Goal: Task Accomplishment & Management: Manage account settings

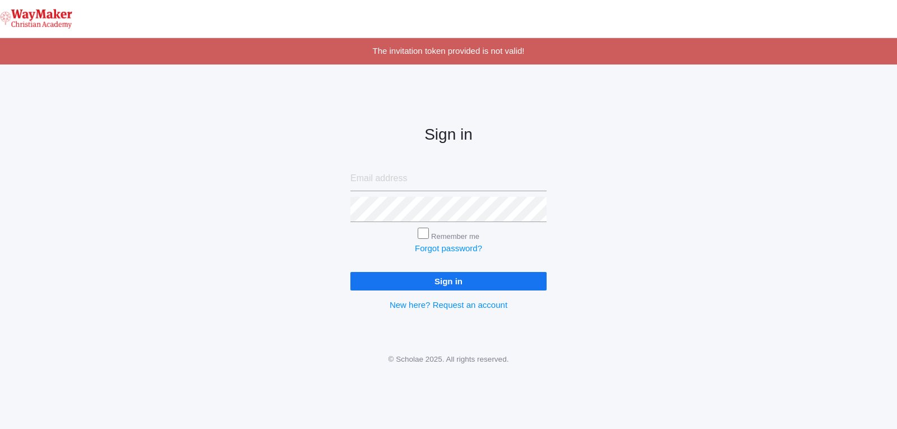
click at [416, 178] on input "email" at bounding box center [448, 178] width 196 height 25
type input "[EMAIL_ADDRESS][DOMAIN_NAME]"
click at [420, 236] on input "Remember me" at bounding box center [422, 232] width 11 height 11
checkbox input "true"
click at [438, 281] on input "Sign in" at bounding box center [448, 281] width 196 height 18
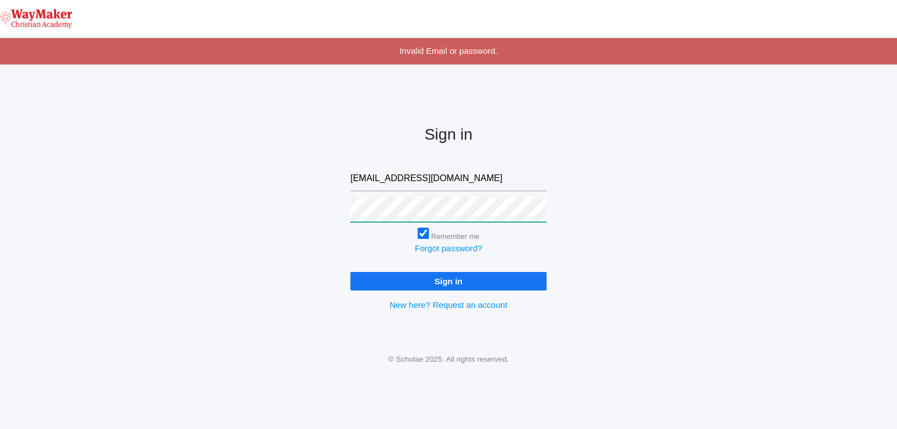
click at [350, 272] on input "Sign in" at bounding box center [448, 281] width 196 height 18
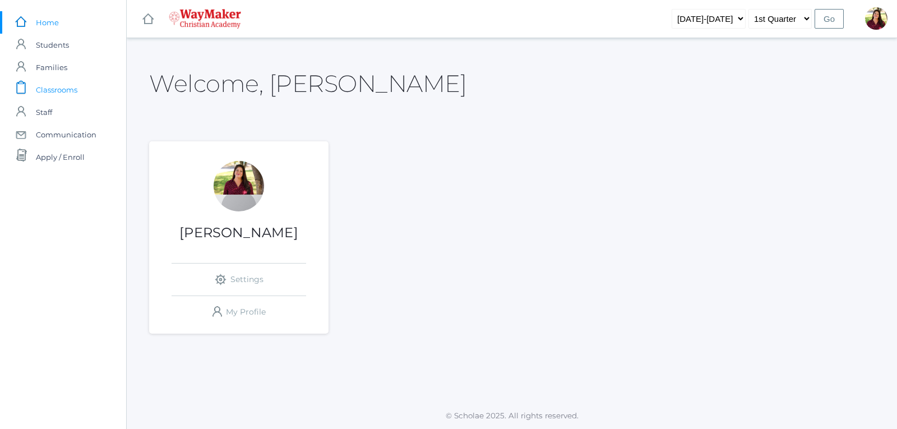
click at [76, 92] on span "Classrooms" at bounding box center [56, 89] width 41 height 22
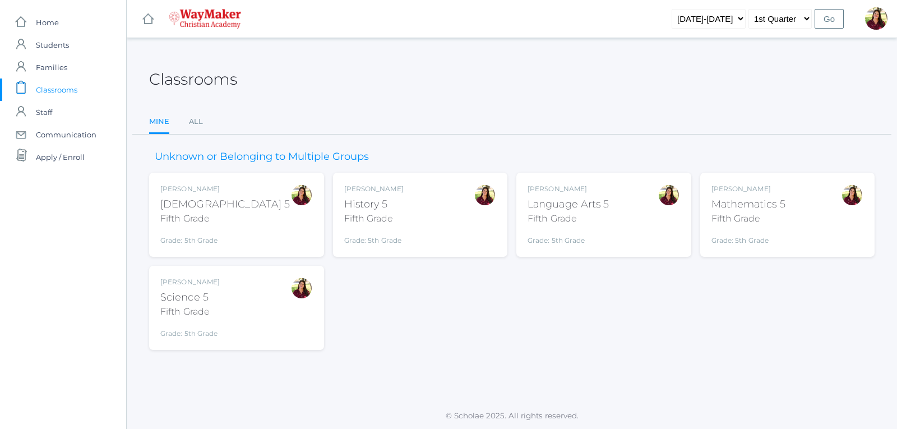
click at [268, 208] on div "Elizabeth Benzinger Bible 5 Fifth Grade Grade: 5th Grade 05ELEM" at bounding box center [236, 215] width 152 height 62
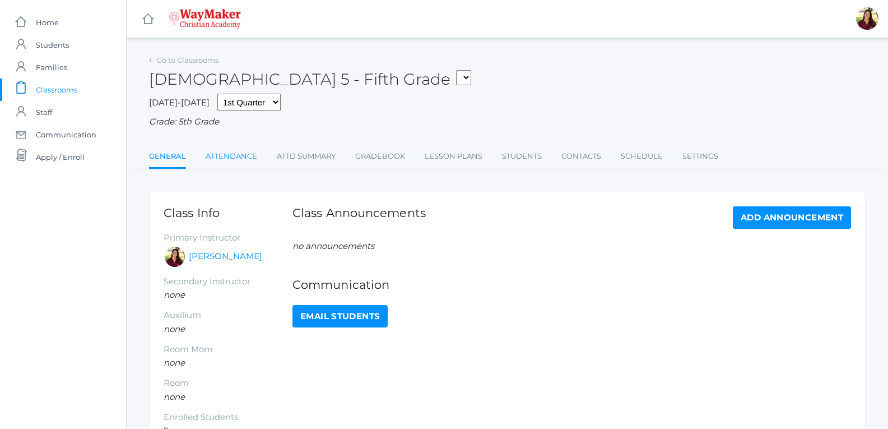
click at [243, 161] on link "Attendance" at bounding box center [232, 156] width 52 height 22
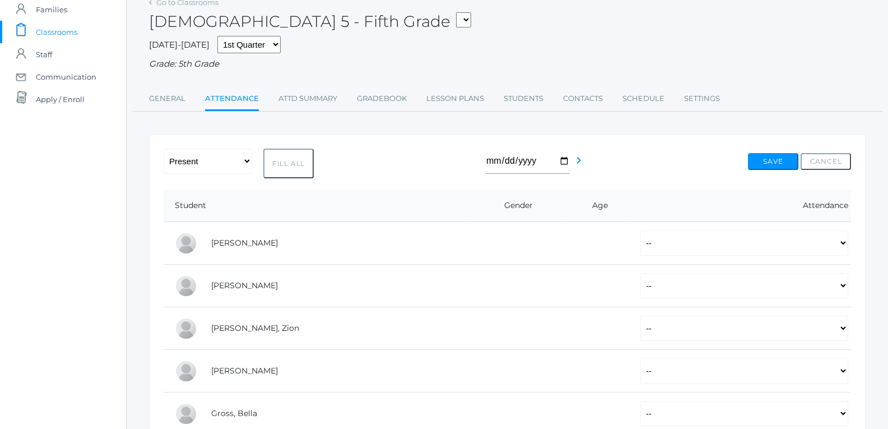
scroll to position [56, 0]
click at [290, 101] on link "Attd Summary" at bounding box center [307, 100] width 59 height 22
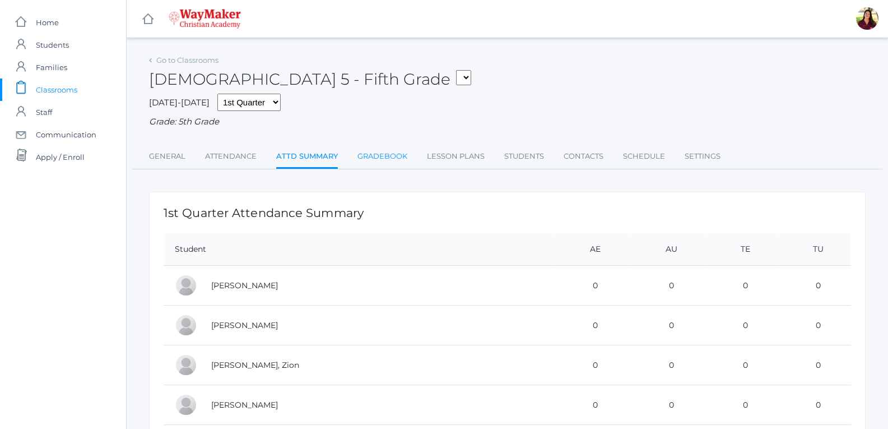
click at [374, 162] on link "Gradebook" at bounding box center [382, 156] width 50 height 22
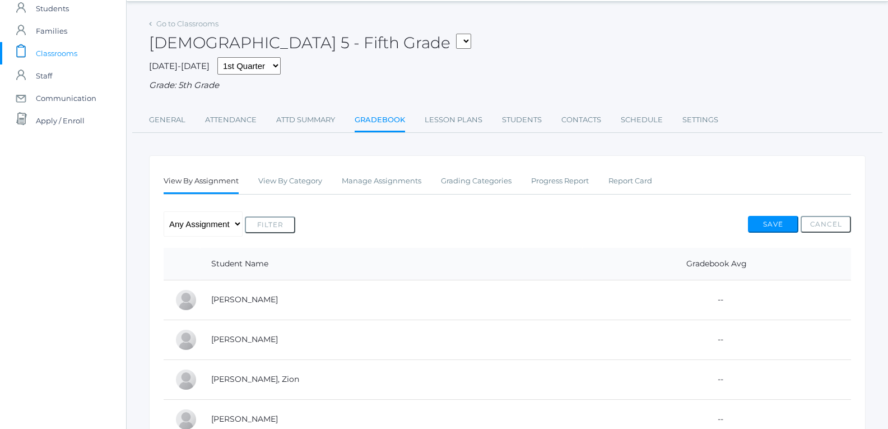
scroll to position [112, 0]
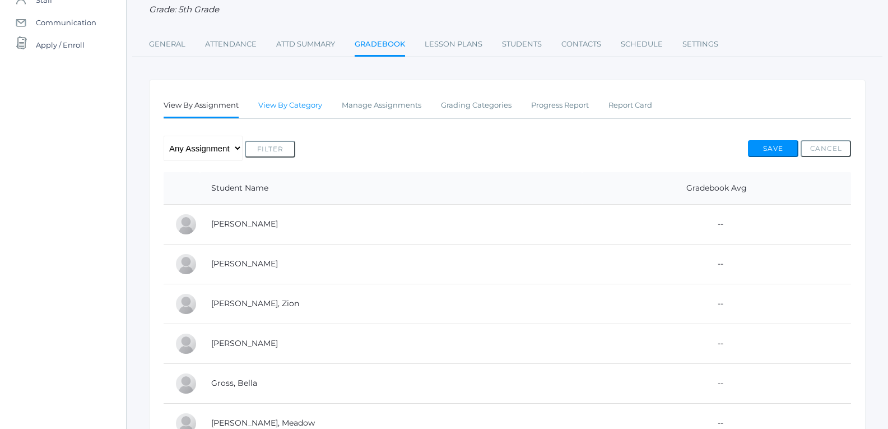
click at [319, 108] on link "View By Category" at bounding box center [290, 105] width 64 height 22
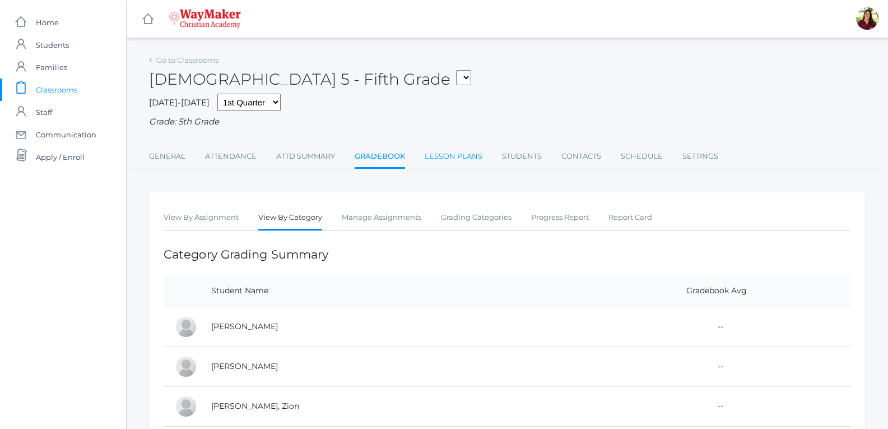
click at [481, 154] on link "Lesson Plans" at bounding box center [454, 156] width 58 height 22
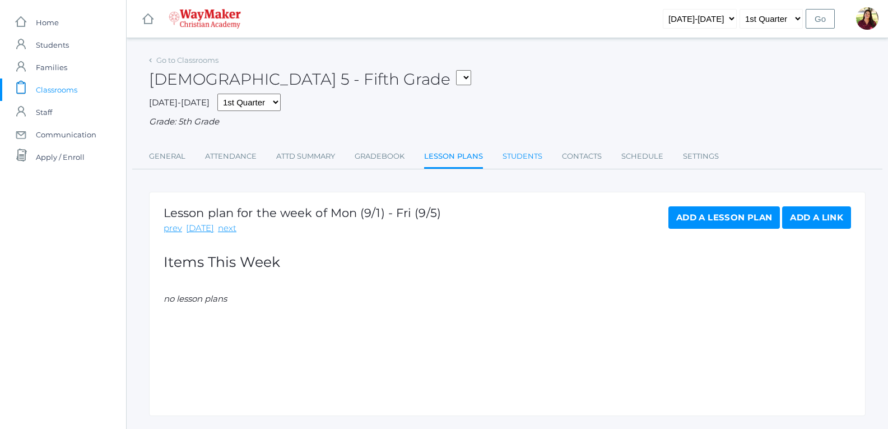
click at [524, 161] on link "Students" at bounding box center [523, 156] width 40 height 22
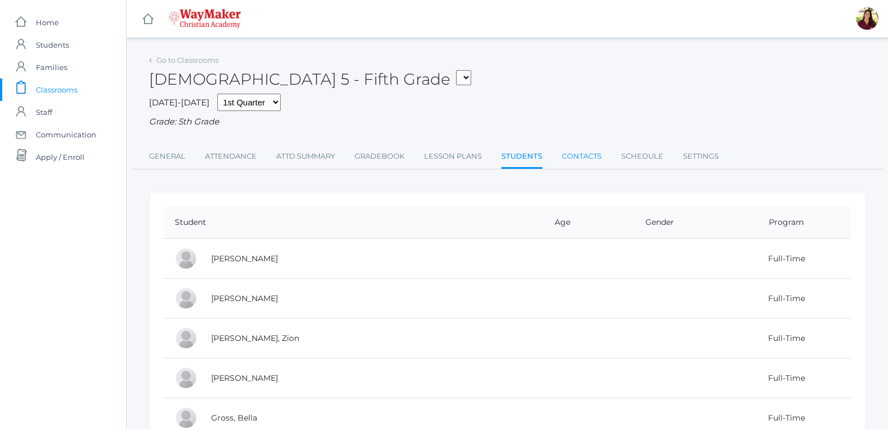
click at [579, 159] on link "Contacts" at bounding box center [582, 156] width 40 height 22
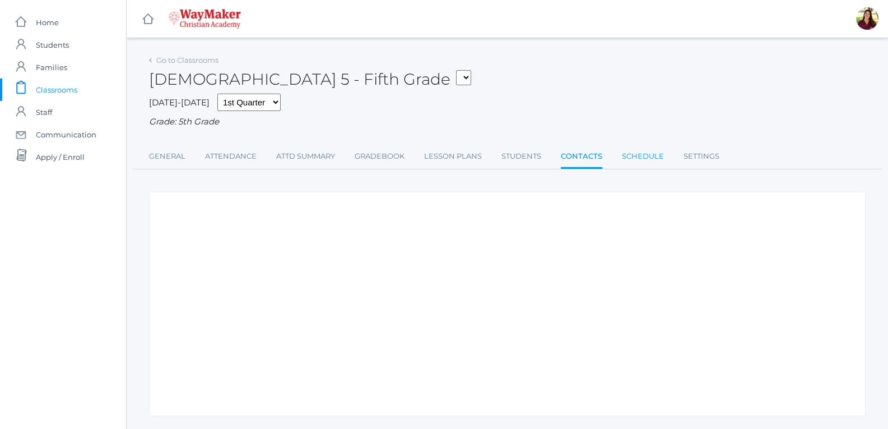
click at [648, 160] on link "Schedule" at bounding box center [643, 156] width 42 height 22
click at [691, 154] on link "Settings" at bounding box center [700, 156] width 36 height 22
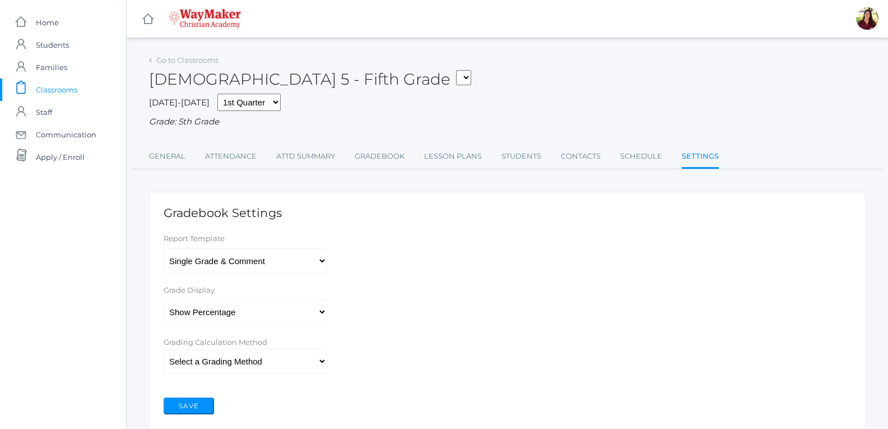
scroll to position [42, 0]
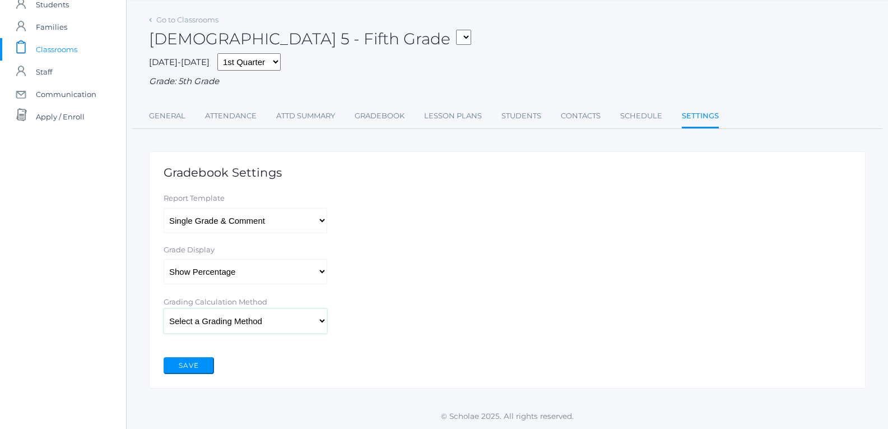
click at [322, 318] on select "Select a Grading Method Percent Method Points Method" at bounding box center [246, 320] width 164 height 25
click at [322, 274] on select"] "Show Percentage Show Grade Letter Show Grade Letter & Percentage" at bounding box center [246, 271] width 164 height 25
click at [382, 169] on h1 "Gradebook Settings" at bounding box center [508, 172] width 688 height 13
click at [376, 117] on link "Gradebook" at bounding box center [380, 116] width 50 height 22
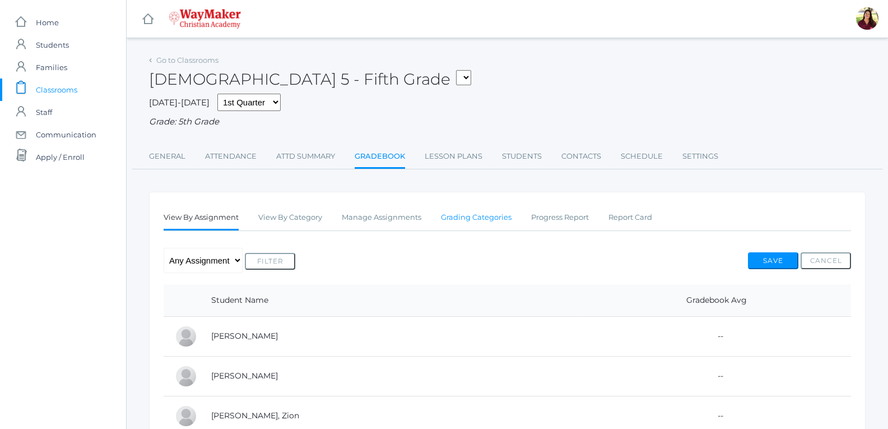
click at [485, 221] on link "Grading Categories" at bounding box center [476, 217] width 71 height 22
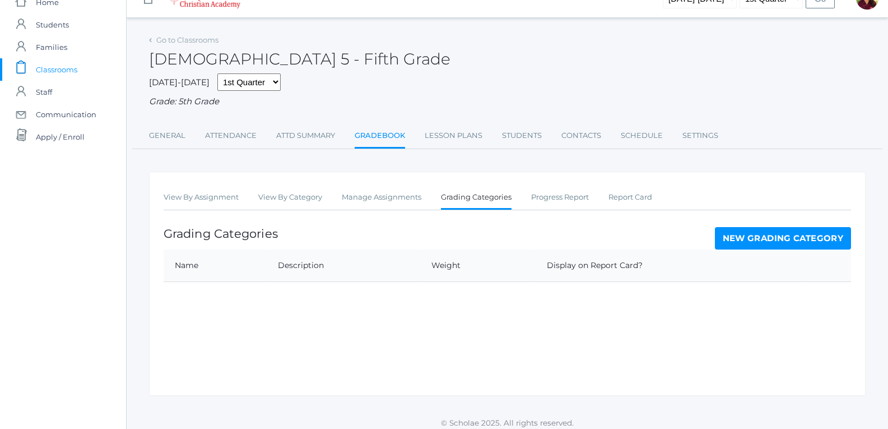
scroll to position [29, 0]
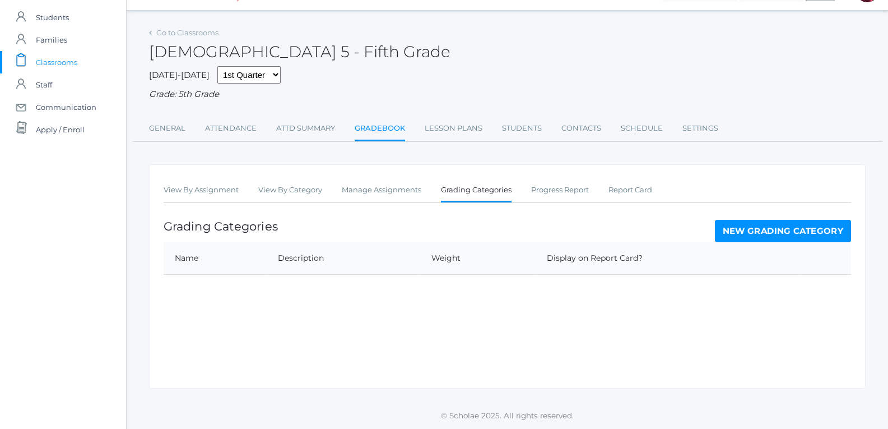
click at [731, 234] on link "New Grading Category" at bounding box center [783, 231] width 137 height 22
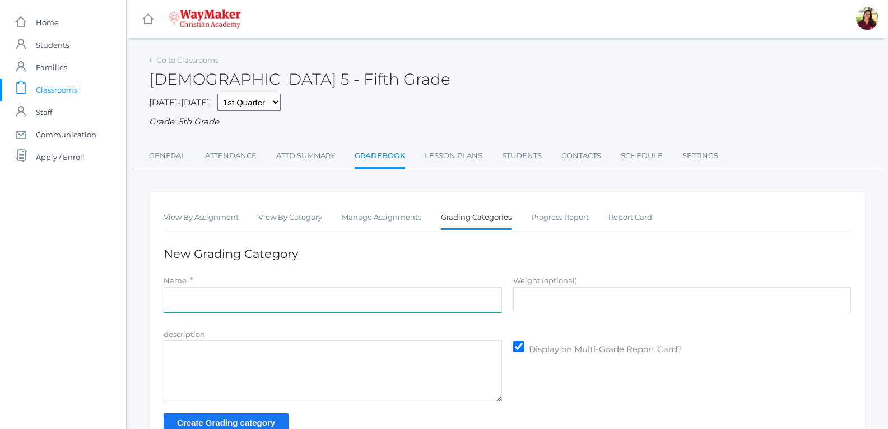
click at [395, 308] on input "Name" at bounding box center [333, 299] width 338 height 25
type input "Test/quizes"
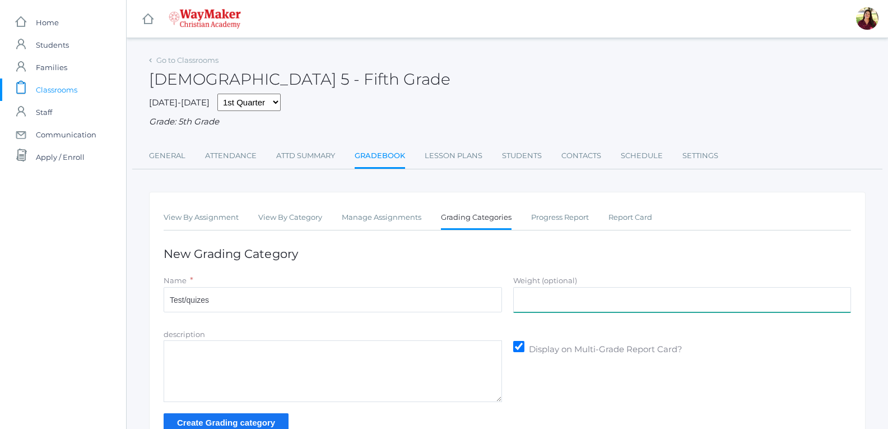
click at [681, 304] on input "Weight (optional)" at bounding box center [682, 299] width 338 height 25
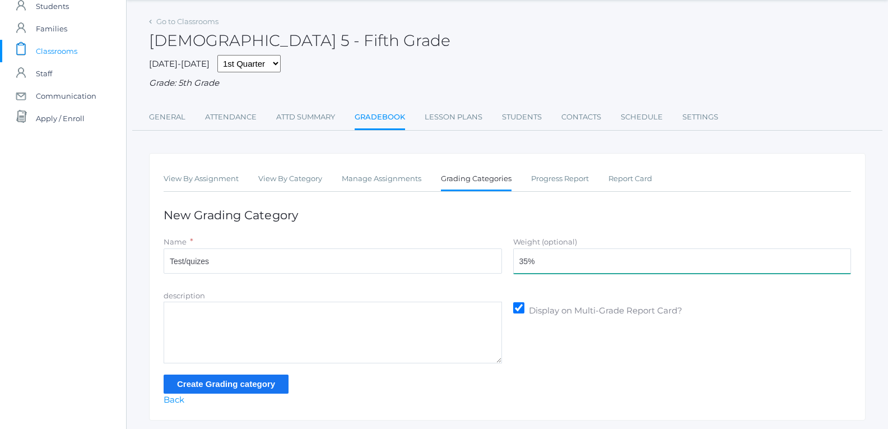
scroll to position [56, 0]
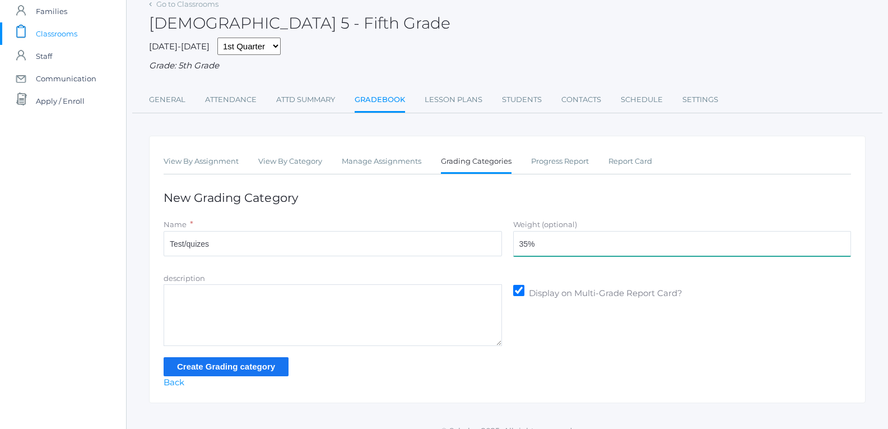
type input "35%"
click at [254, 370] on input "Create Grading category" at bounding box center [226, 366] width 125 height 18
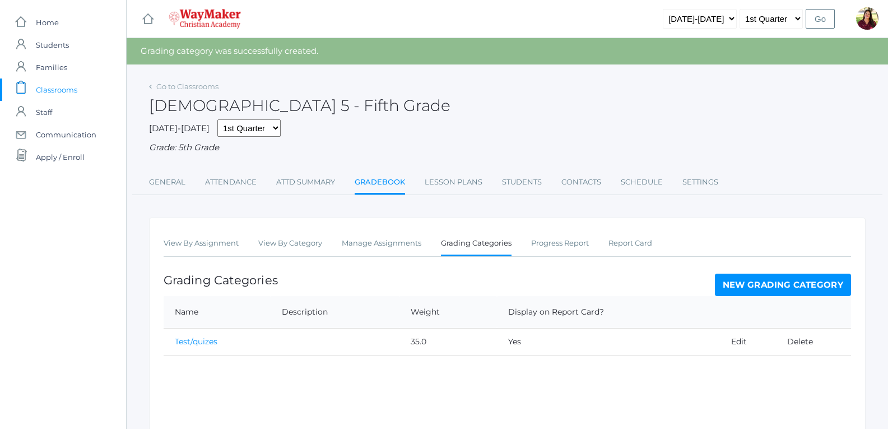
click at [774, 284] on link "New Grading Category" at bounding box center [783, 284] width 137 height 22
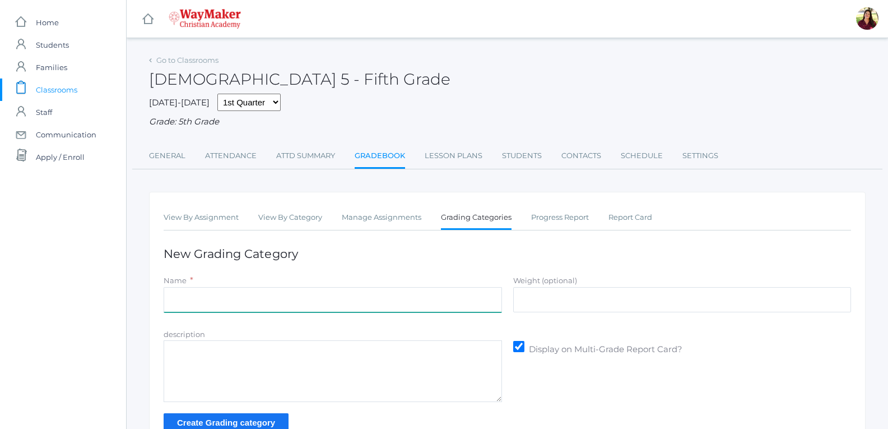
click at [278, 297] on input "Name" at bounding box center [333, 299] width 338 height 25
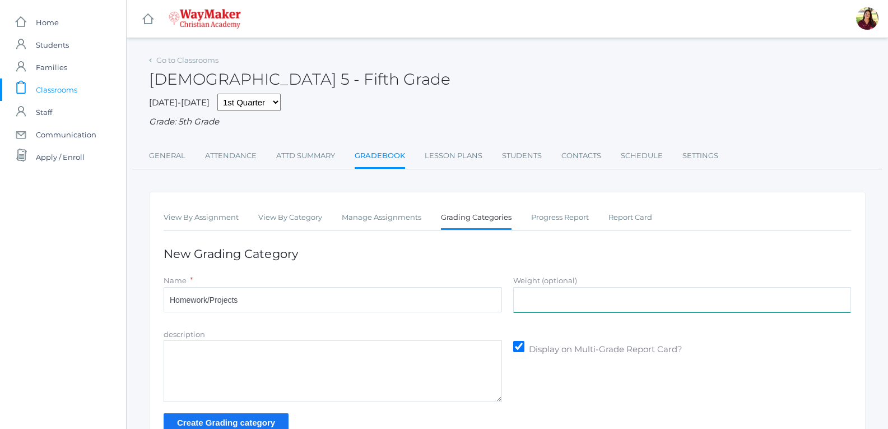
click at [561, 303] on input "Weight (optional)" at bounding box center [682, 299] width 338 height 25
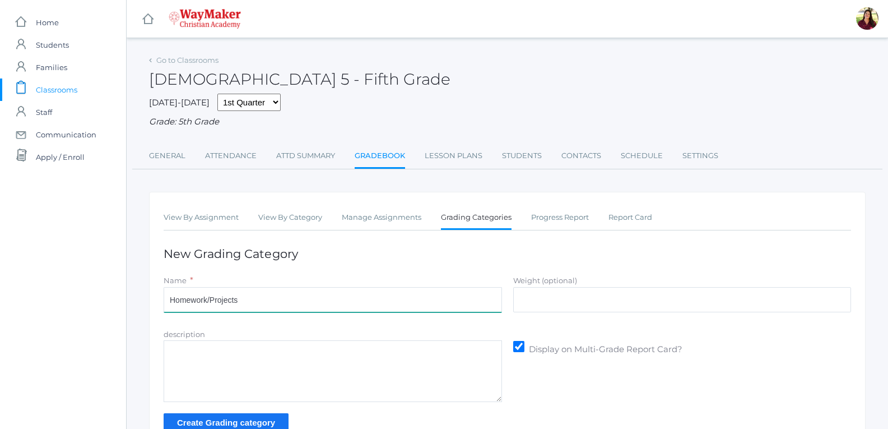
click at [250, 303] on input "Homework/Projects" at bounding box center [333, 299] width 338 height 25
drag, startPoint x: 272, startPoint y: 300, endPoint x: 243, endPoint y: 303, distance: 29.3
click at [243, 303] on input "Homework/Projects/classw" at bounding box center [333, 299] width 338 height 25
drag, startPoint x: 189, startPoint y: 304, endPoint x: 167, endPoint y: 303, distance: 21.9
click at [167, 303] on input "Homework/Projects/" at bounding box center [333, 299] width 338 height 25
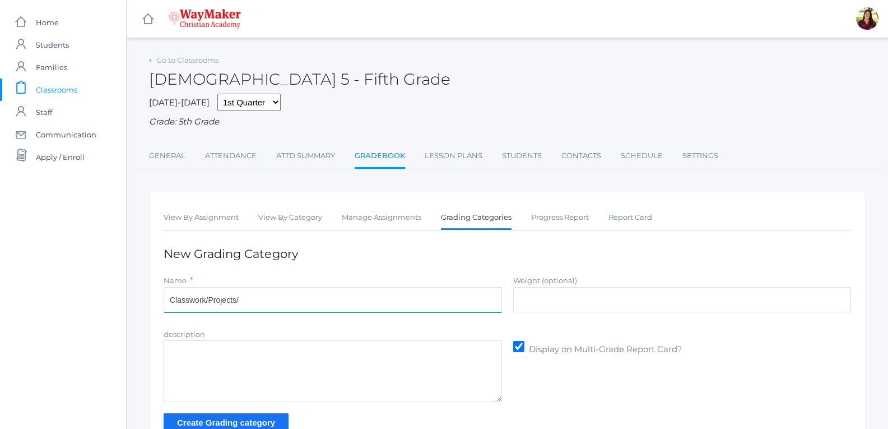
click at [296, 312] on input "Classwork/Projects/" at bounding box center [333, 299] width 338 height 25
type input "Classwork/Projects"
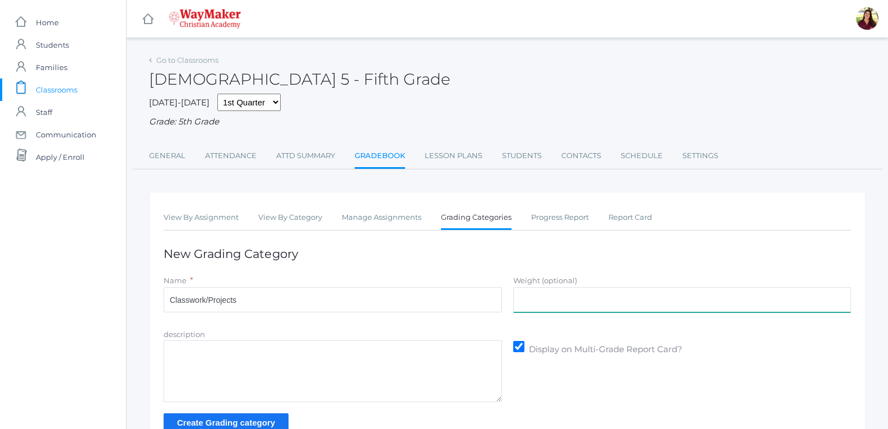
click at [591, 290] on input "Weight (optional)" at bounding box center [682, 299] width 338 height 25
type input "35%"
click at [197, 419] on input "Create Grading category" at bounding box center [226, 422] width 125 height 18
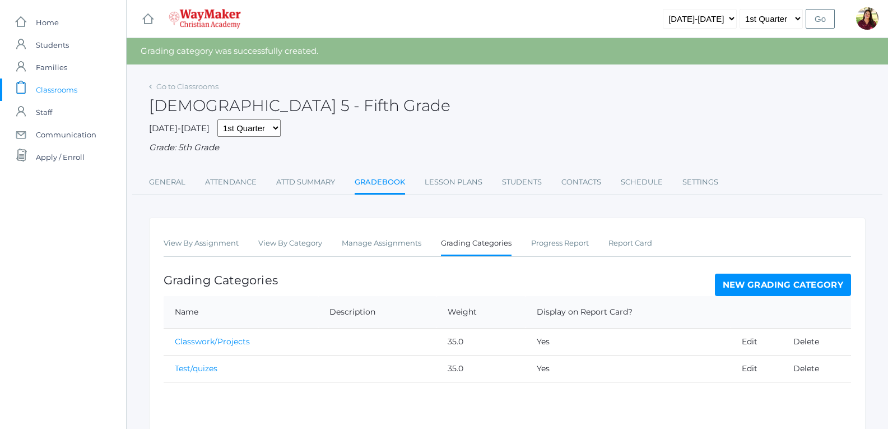
click at [748, 281] on link "New Grading Category" at bounding box center [783, 284] width 137 height 22
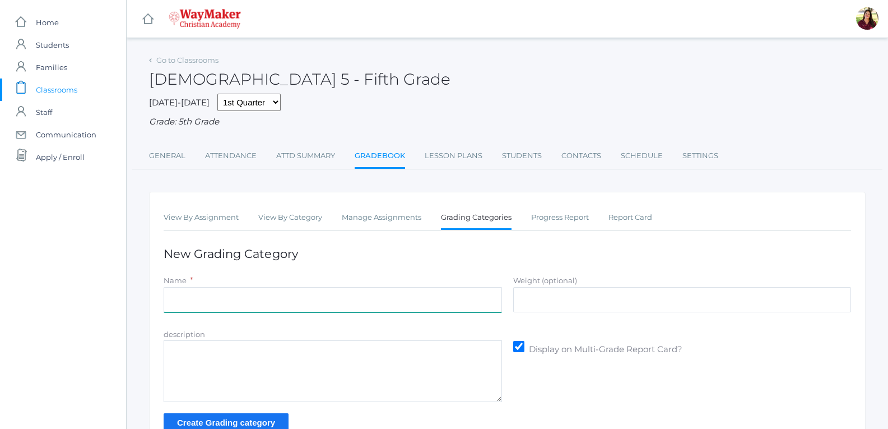
click at [348, 309] on input "Name" at bounding box center [333, 299] width 338 height 25
type input "Participation"
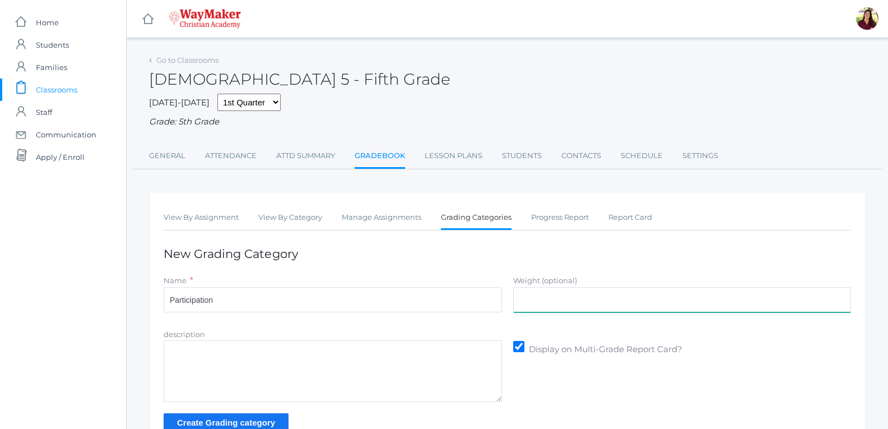
click at [539, 303] on input "Weight (optional)" at bounding box center [682, 299] width 338 height 25
type input "30%"
click at [230, 419] on input "Create Grading category" at bounding box center [226, 422] width 125 height 18
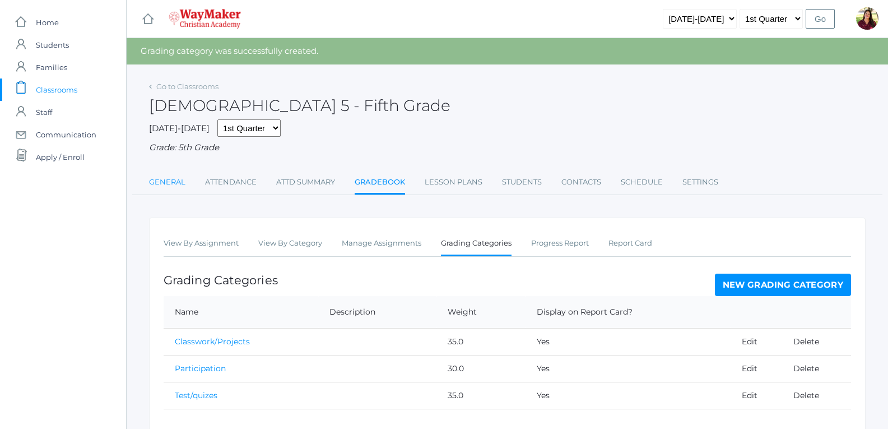
click at [178, 179] on link "General" at bounding box center [167, 182] width 36 height 22
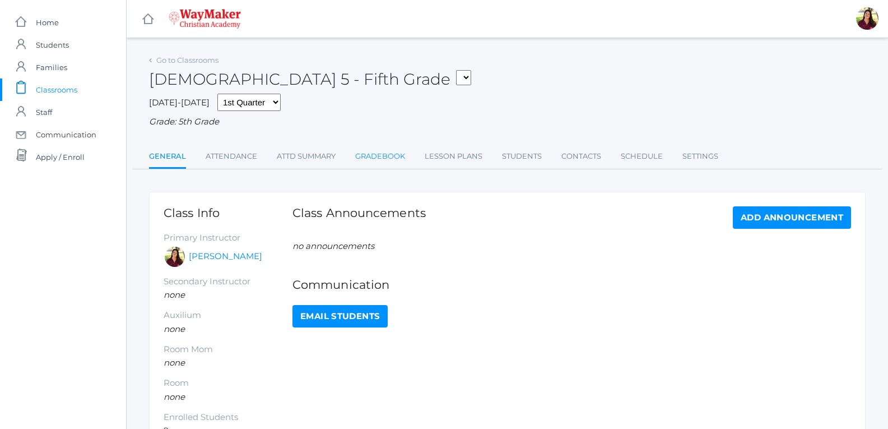
click at [372, 153] on link "Gradebook" at bounding box center [380, 156] width 50 height 22
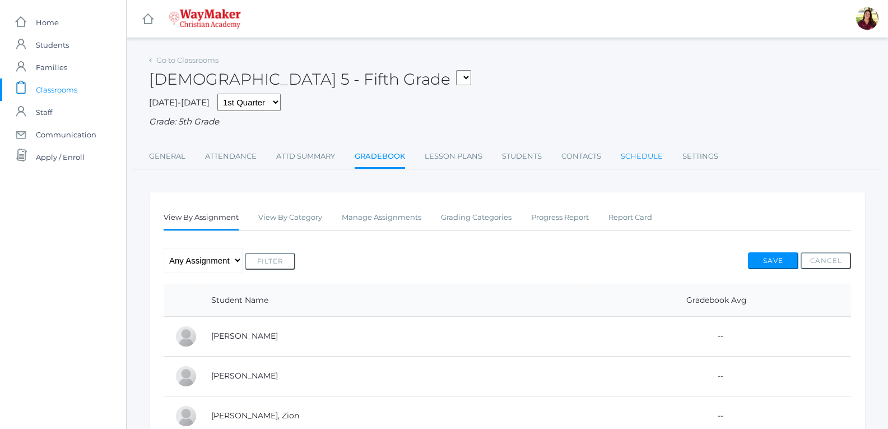
drag, startPoint x: 245, startPoint y: 334, endPoint x: 658, endPoint y: 155, distance: 450.7
click at [658, 155] on link "Schedule" at bounding box center [642, 156] width 42 height 22
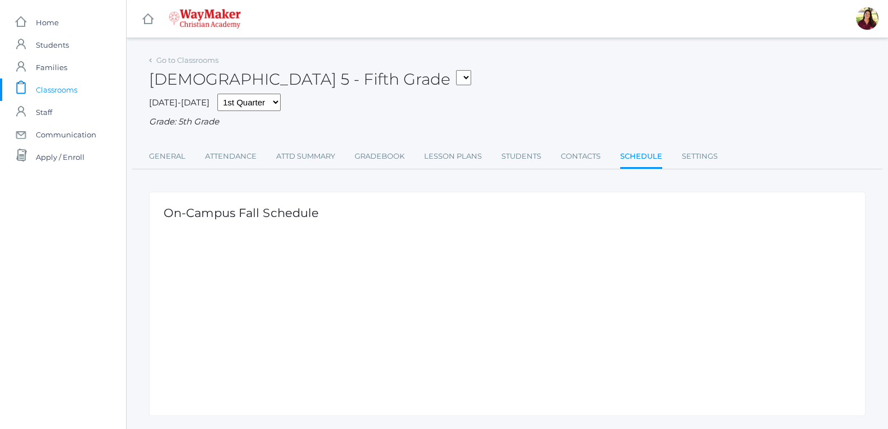
click at [352, 225] on div "On-Campus Fall Schedule" at bounding box center [507, 304] width 717 height 224
click at [303, 215] on h1 "On-Campus Fall Schedule" at bounding box center [508, 212] width 688 height 13
click at [386, 273] on div "On-Campus Fall Schedule" at bounding box center [507, 304] width 717 height 224
click at [456, 73] on select "05ELEM - History 5 Fifth Grade 05ELEM - Science 5 Fifth Grade 05ELEM - Mathemat…" at bounding box center [463, 77] width 15 height 15
select select "2543"
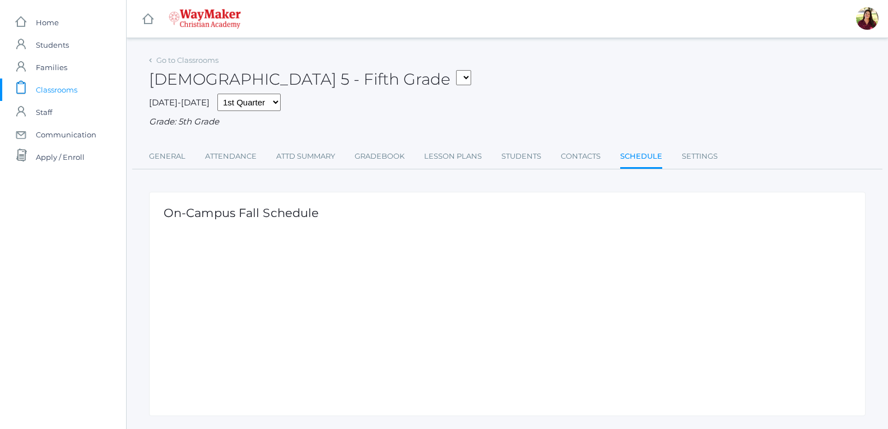
click at [456, 70] on select "05ELEM - History 5 Fifth Grade 05ELEM - Science 5 Fifth Grade 05ELEM - Mathemat…" at bounding box center [463, 77] width 15 height 15
click at [173, 157] on link "General" at bounding box center [167, 156] width 36 height 22
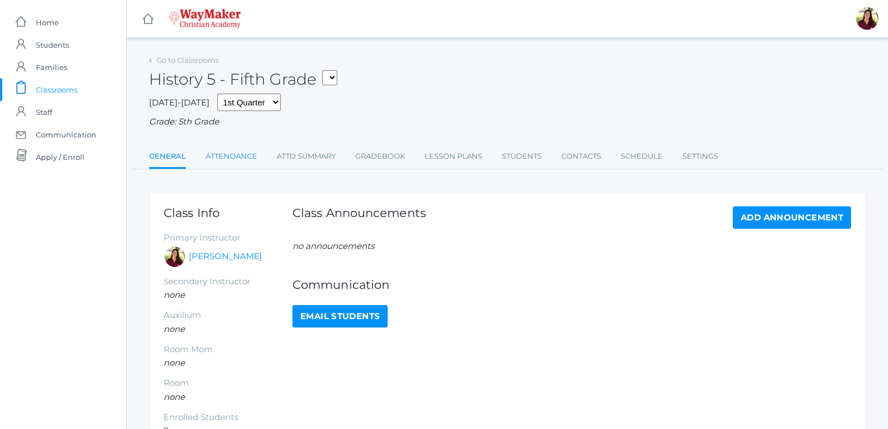
click at [218, 161] on link "Attendance" at bounding box center [232, 156] width 52 height 22
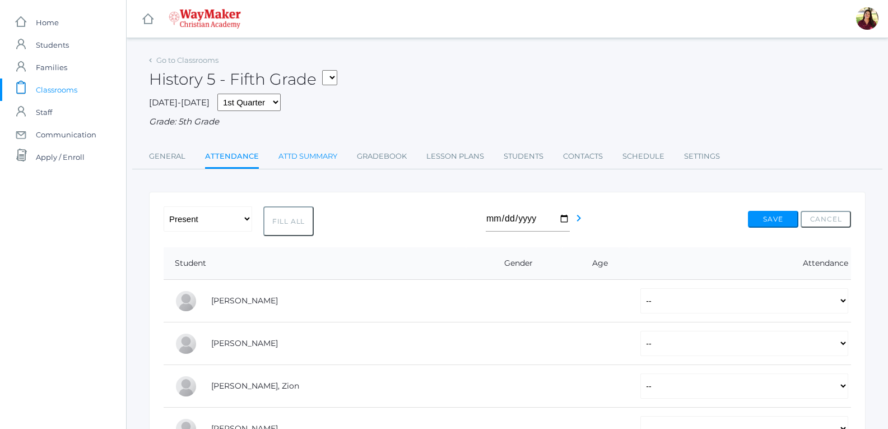
click at [295, 161] on link "Attd Summary" at bounding box center [307, 156] width 59 height 22
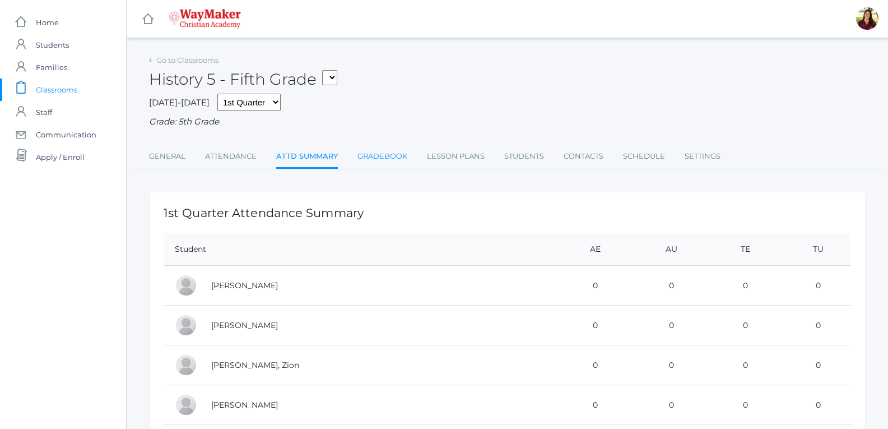
click at [389, 166] on link "Gradebook" at bounding box center [382, 156] width 50 height 22
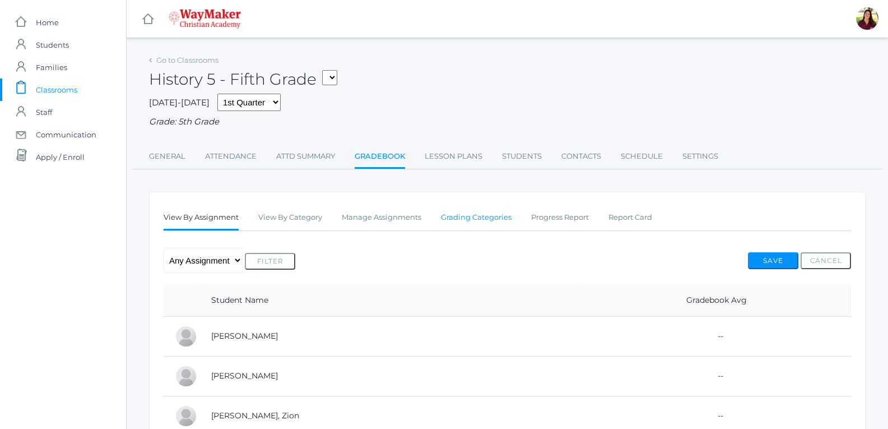
click at [454, 224] on link "Grading Categories" at bounding box center [476, 217] width 71 height 22
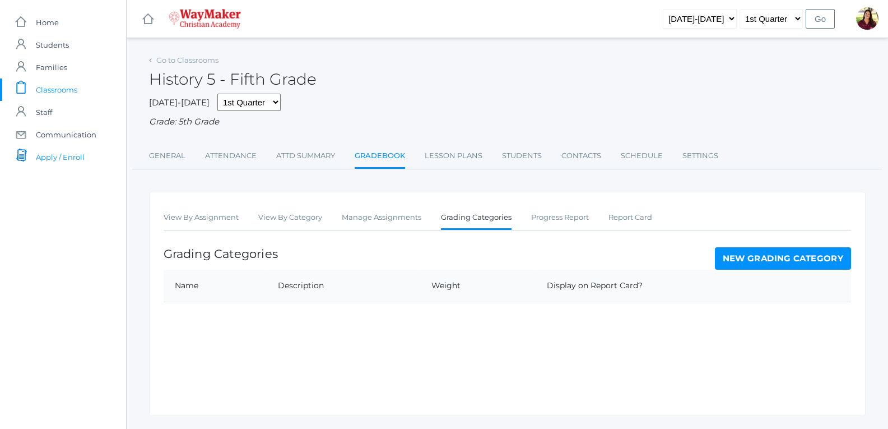
click at [90, 155] on link "icons/documents/document-stack Created with Sketch. Apply / Enroll" at bounding box center [63, 157] width 126 height 22
click at [64, 64] on span "Families" at bounding box center [51, 67] width 31 height 22
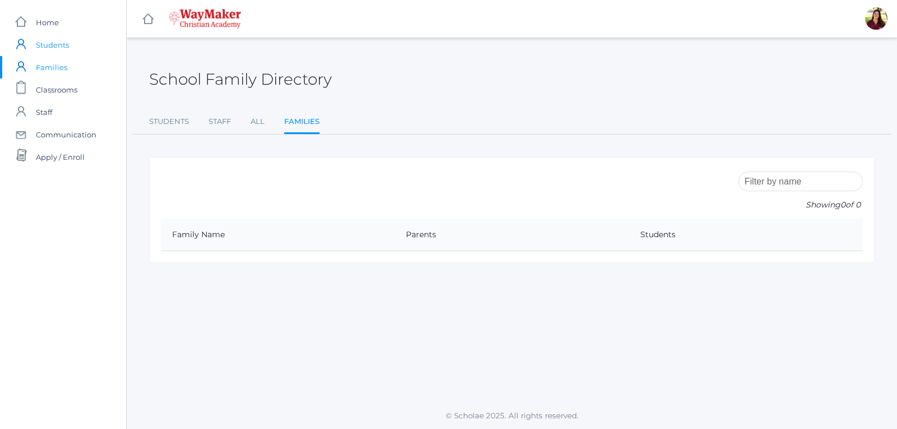
click at [60, 43] on span "Students" at bounding box center [52, 45] width 33 height 22
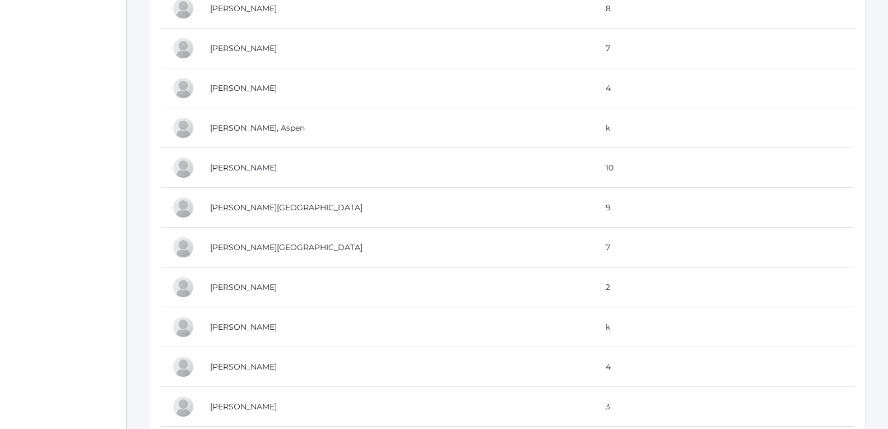
scroll to position [1450, 0]
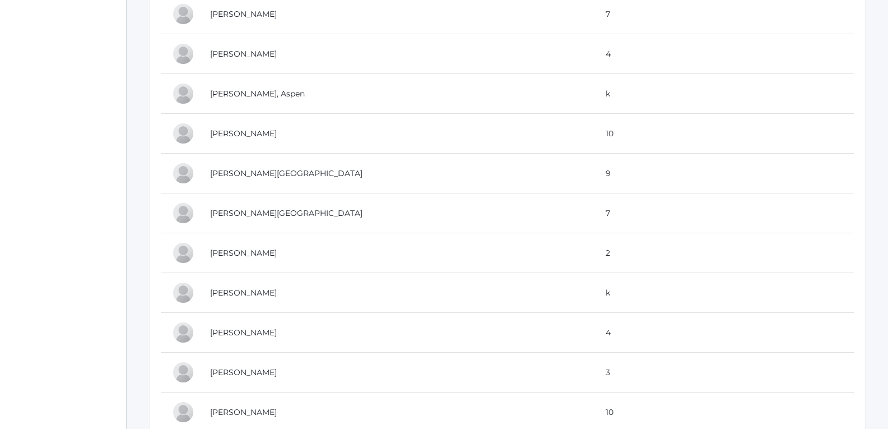
click at [34, 95] on div "icons/ui/navigation/home Created with Sketch. Home icons/user/plain Created wit…" at bounding box center [63, 213] width 126 height 3327
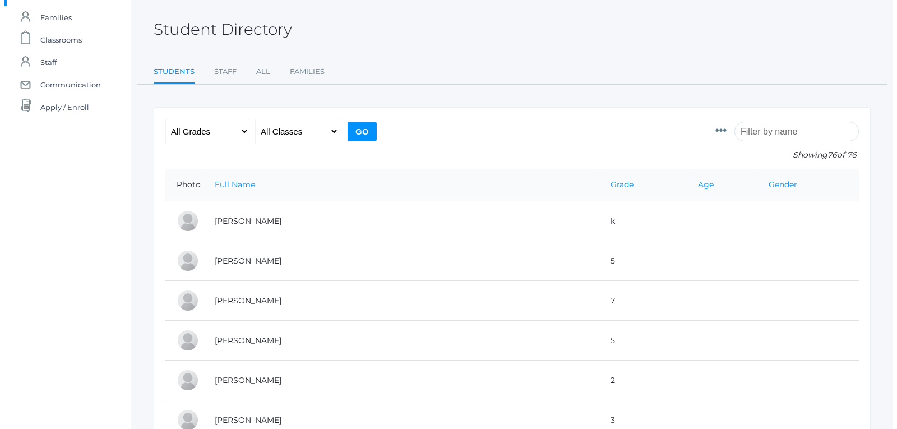
scroll to position [0, 0]
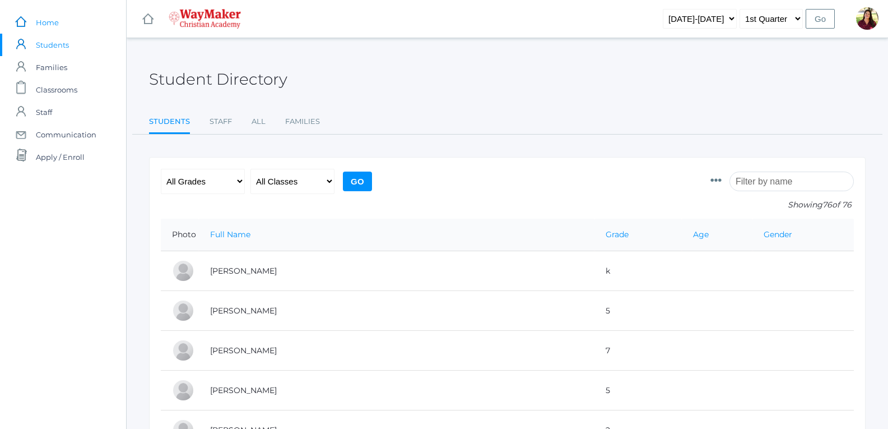
click at [60, 25] on link "icons/ui/navigation/home Created with Sketch. Home" at bounding box center [63, 22] width 126 height 22
